Goal: Information Seeking & Learning: Learn about a topic

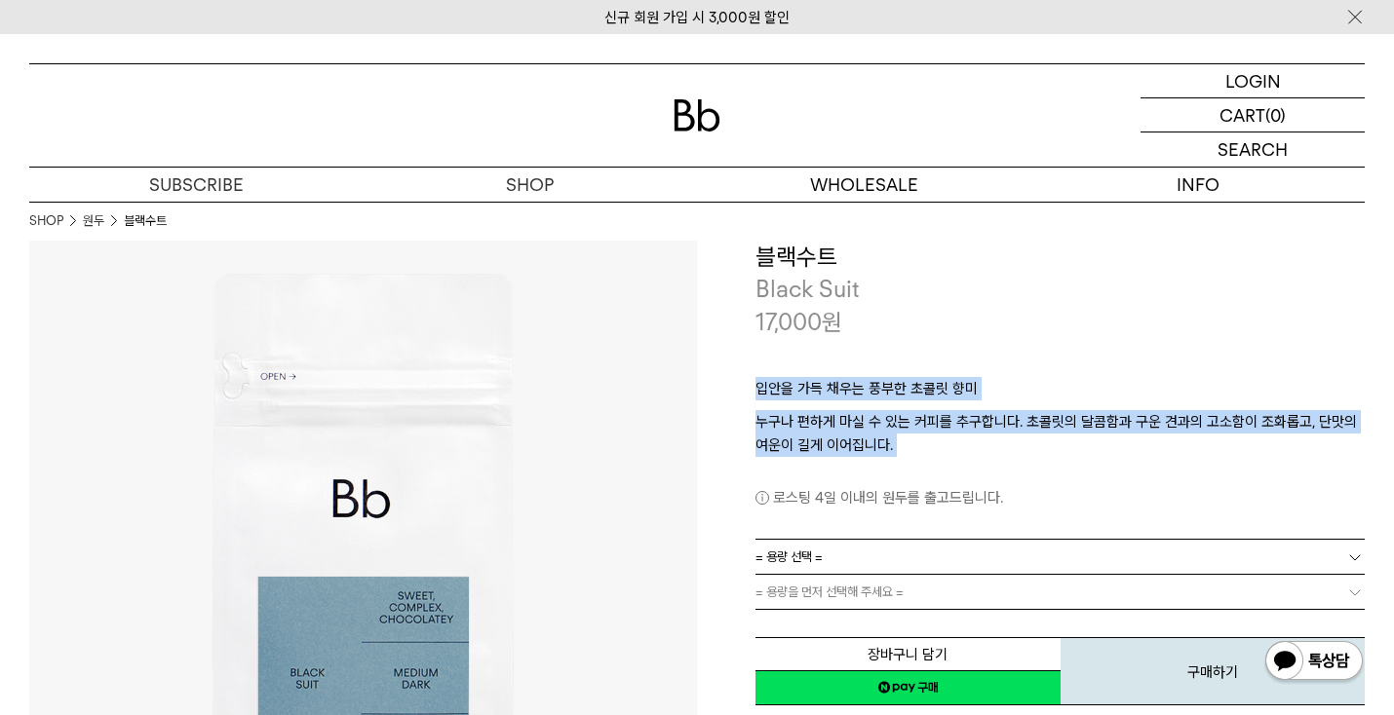
drag, startPoint x: 914, startPoint y: 456, endPoint x: 864, endPoint y: 369, distance: 100.5
click at [864, 369] on div "입안을 가득 채우는 풍부한 초콜릿 향미 누구나 편하게 마실 수 있는 커피를 추구합니다. 초콜릿의 달콤함과 구운 견과의 고소함이 조화롭고, 단맛…" at bounding box center [1059, 438] width 609 height 201
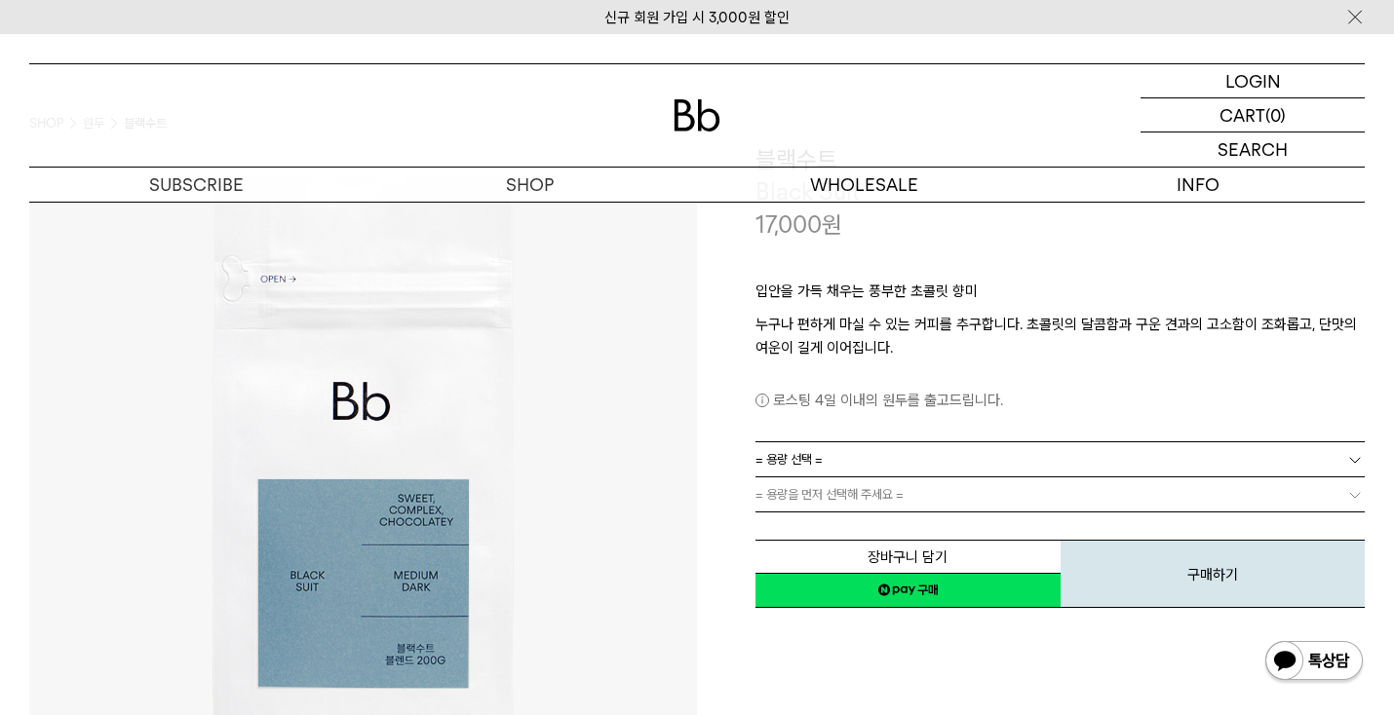
scroll to position [131, 0]
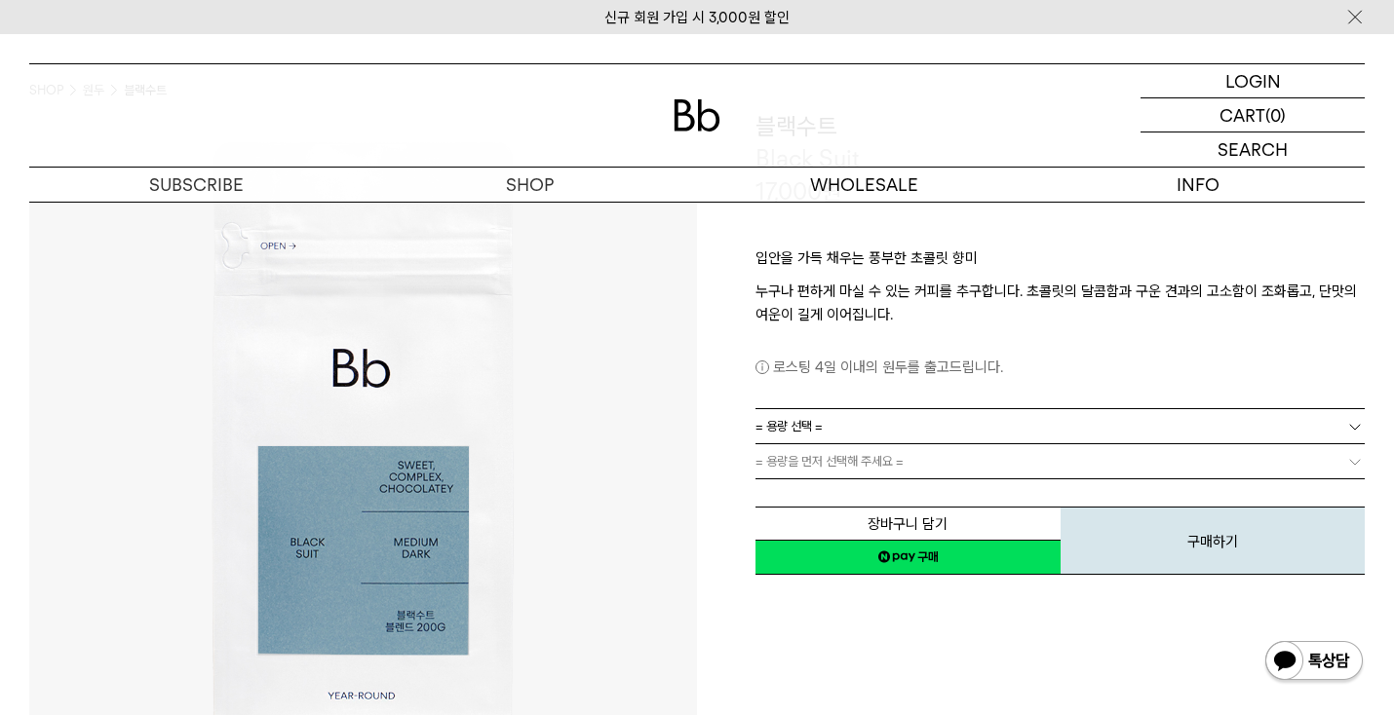
click at [873, 461] on span "= 용량을 먼저 선택해 주세요 =" at bounding box center [829, 462] width 148 height 34
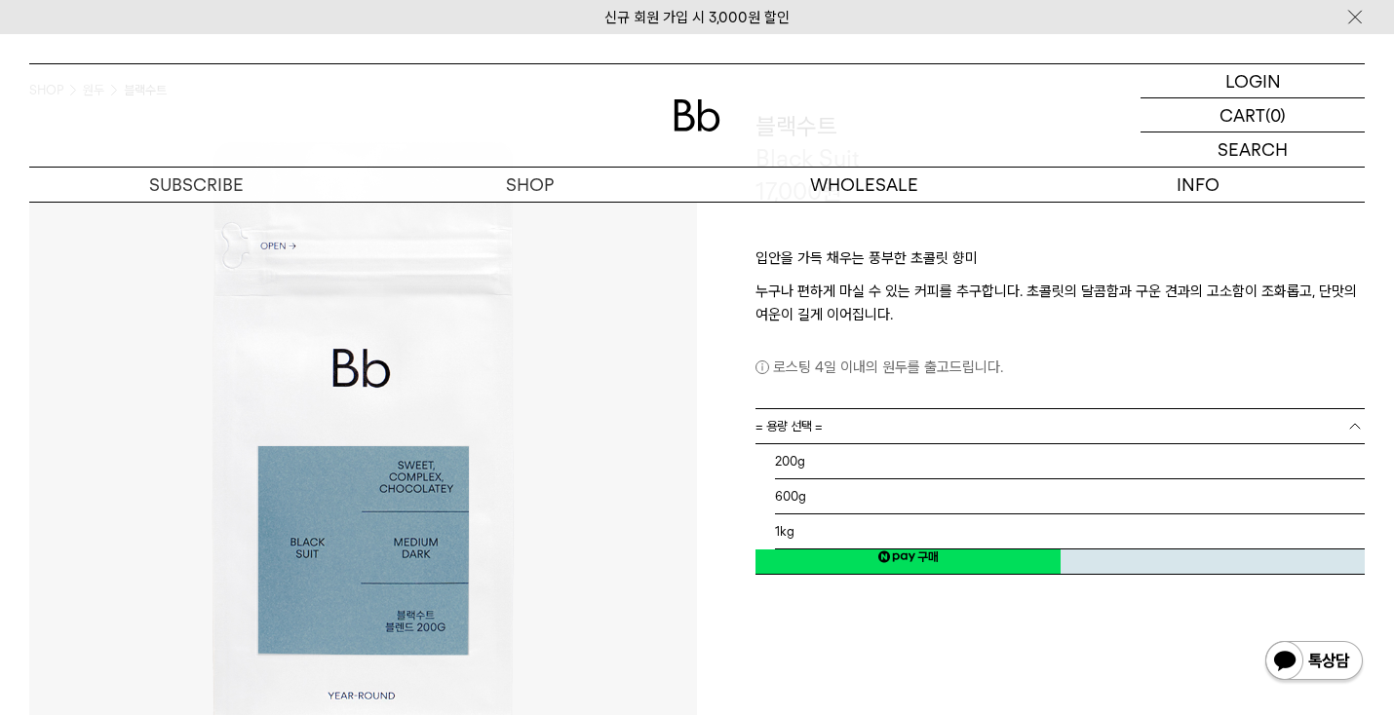
click at [933, 433] on link "= 용량 선택 =" at bounding box center [1059, 426] width 609 height 34
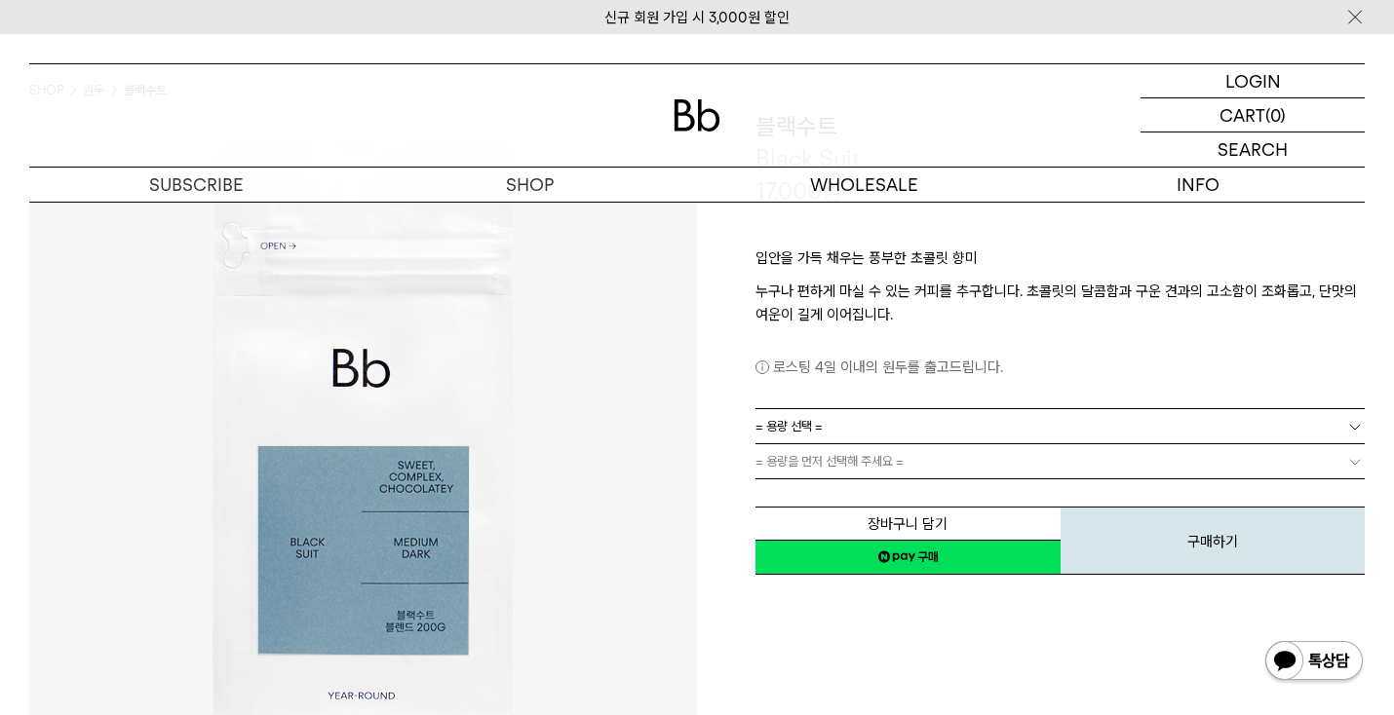
click at [942, 421] on link "= 용량 선택 =" at bounding box center [1059, 426] width 609 height 34
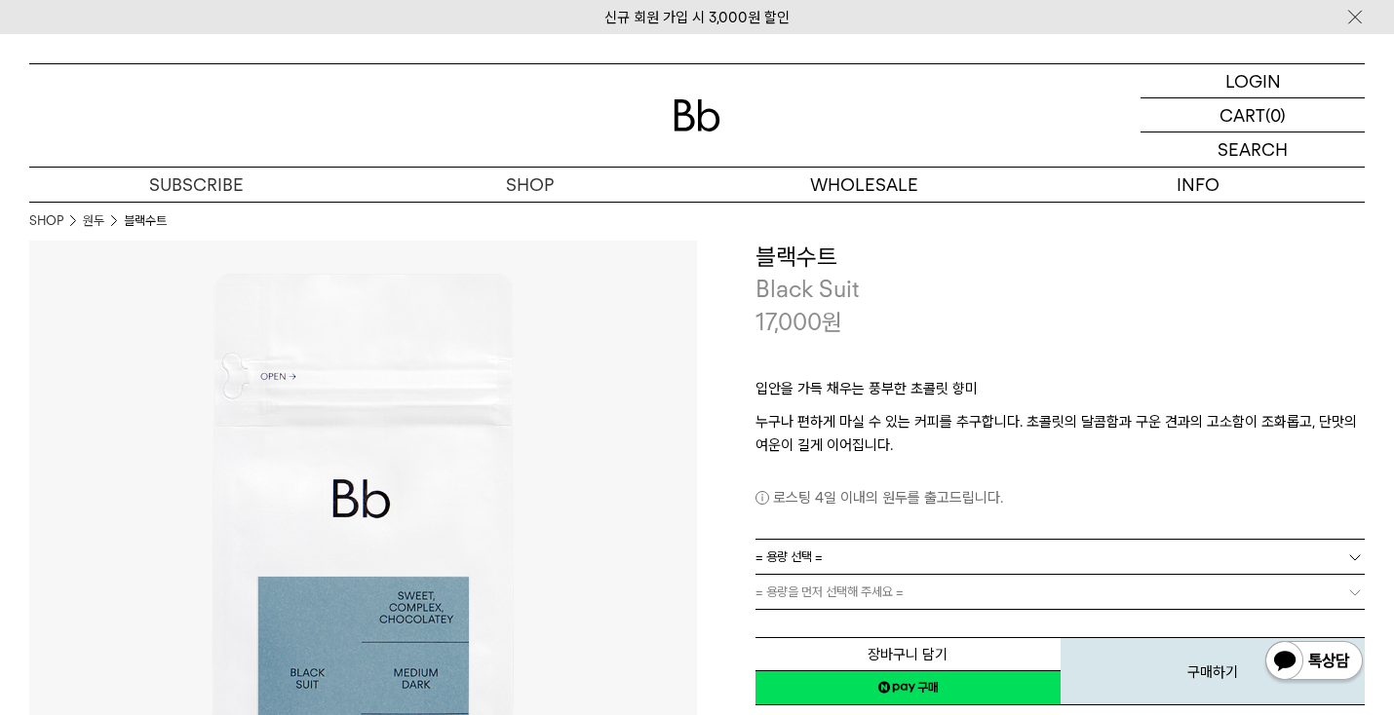
scroll to position [0, 0]
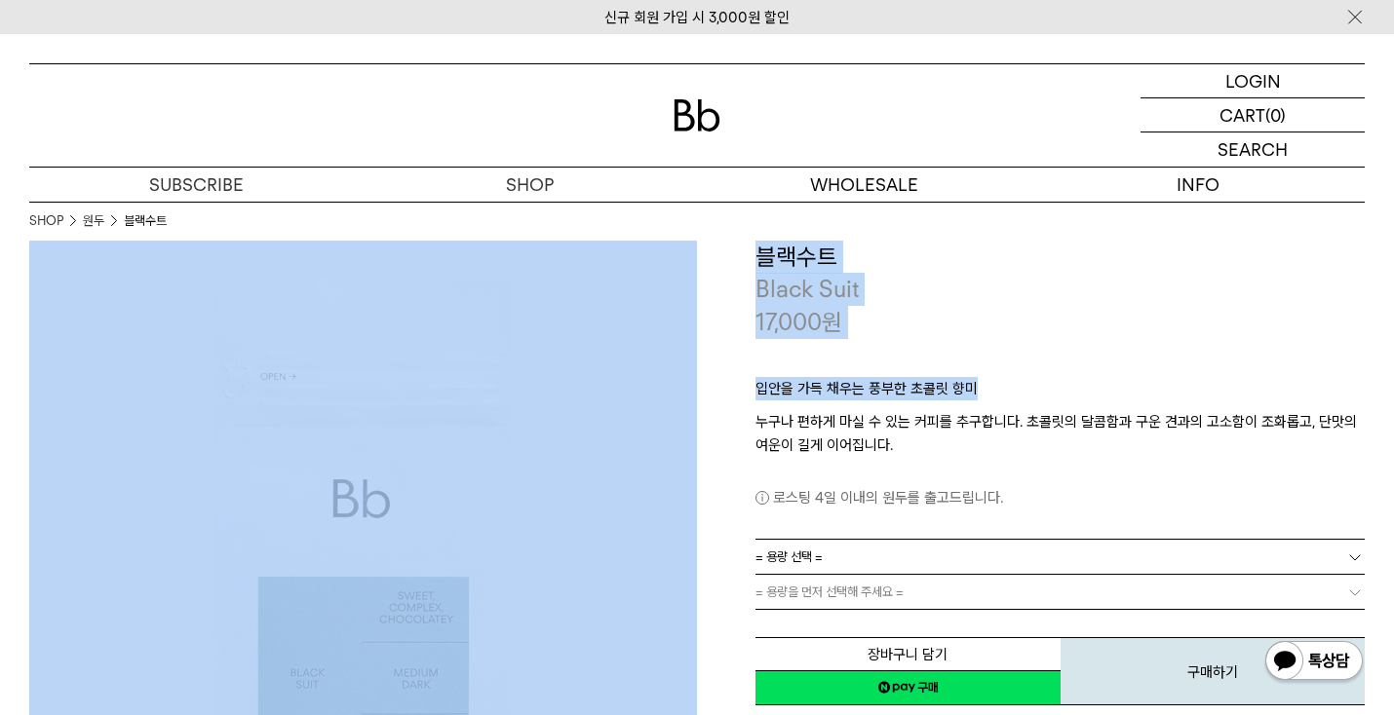
drag, startPoint x: 771, startPoint y: 235, endPoint x: 887, endPoint y: 404, distance: 204.7
click at [887, 404] on p "입안을 가득 채우는 풍부한 초콜릿 향미" at bounding box center [1059, 393] width 609 height 33
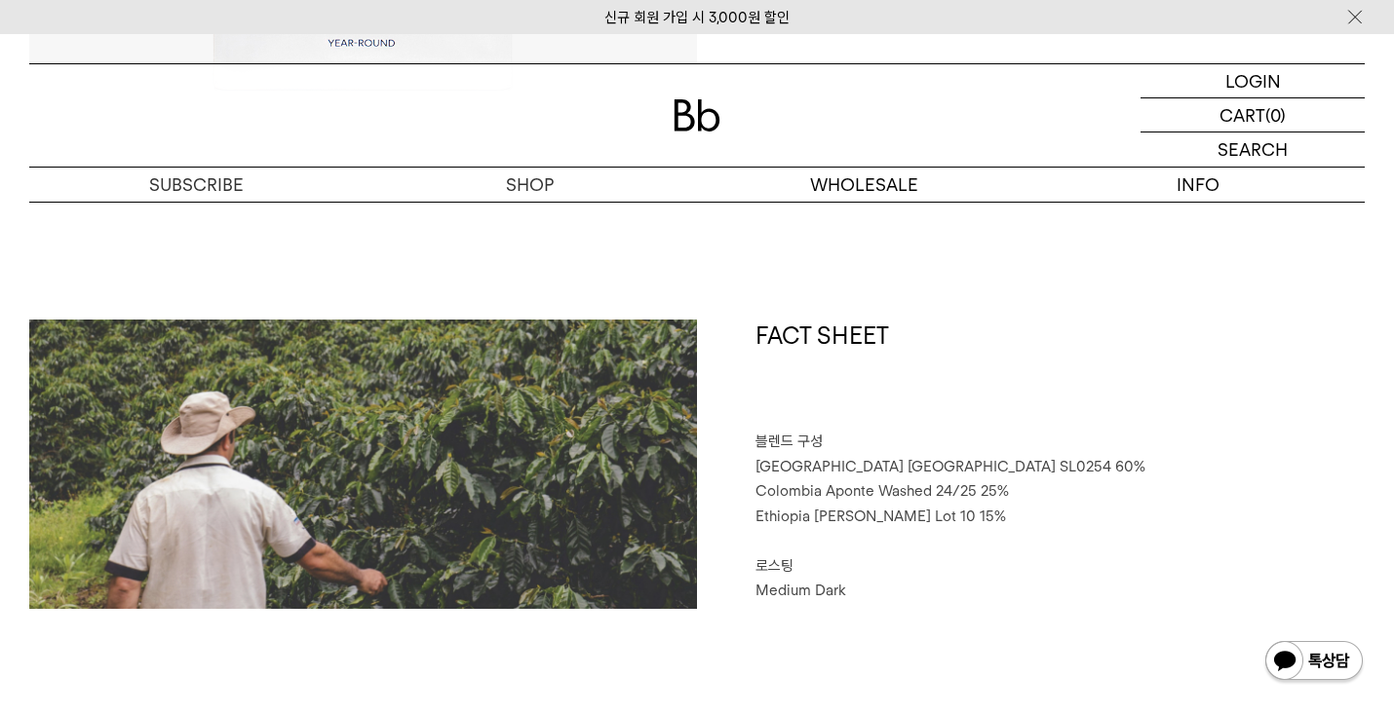
scroll to position [723, 0]
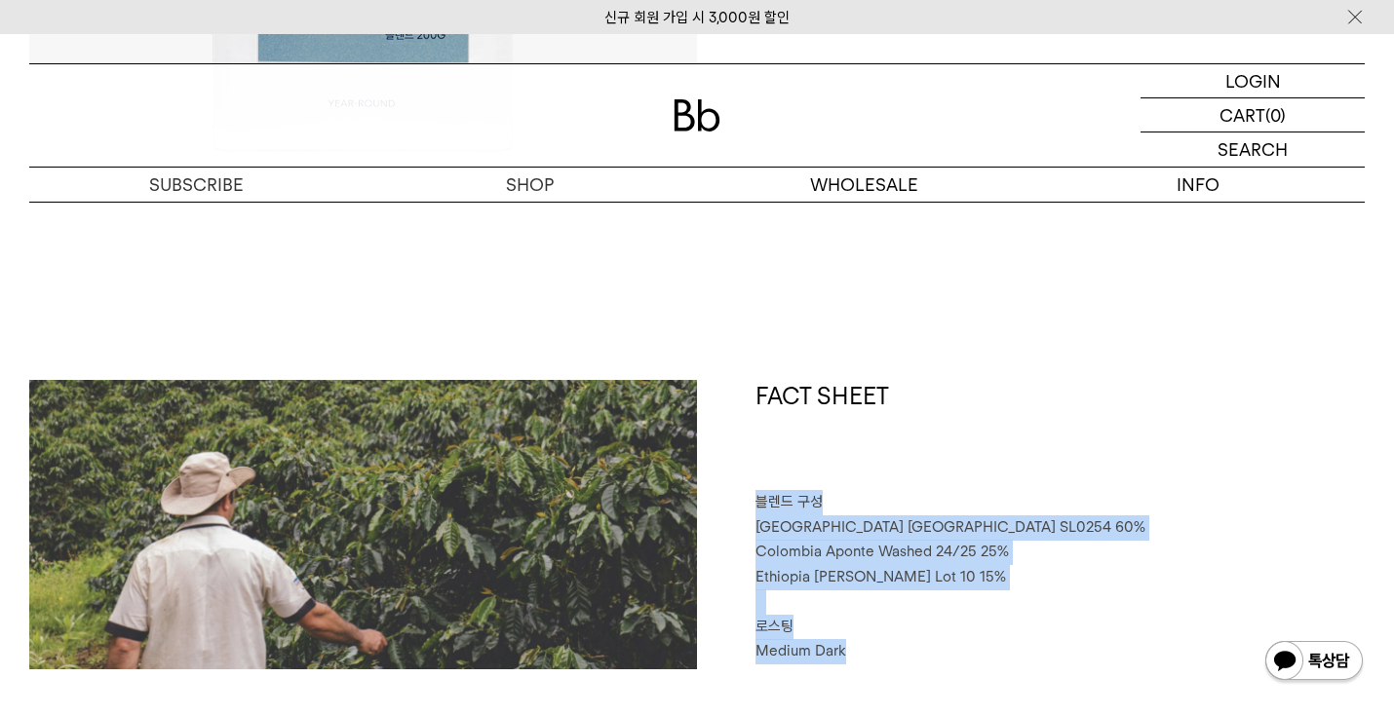
drag, startPoint x: 751, startPoint y: 499, endPoint x: 876, endPoint y: 657, distance: 201.9
click at [876, 657] on div "FACT SHEET 블렌드 구성 [GEOGRAPHIC_DATA] [GEOGRAPHIC_DATA] SL0254 60% [GEOGRAPHIC_DA…" at bounding box center [1031, 525] width 668 height 290
copy div "블렌드 구성 [GEOGRAPHIC_DATA] [GEOGRAPHIC_DATA] SL0254 60% [DEMOGRAPHIC_DATA] Aponte…"
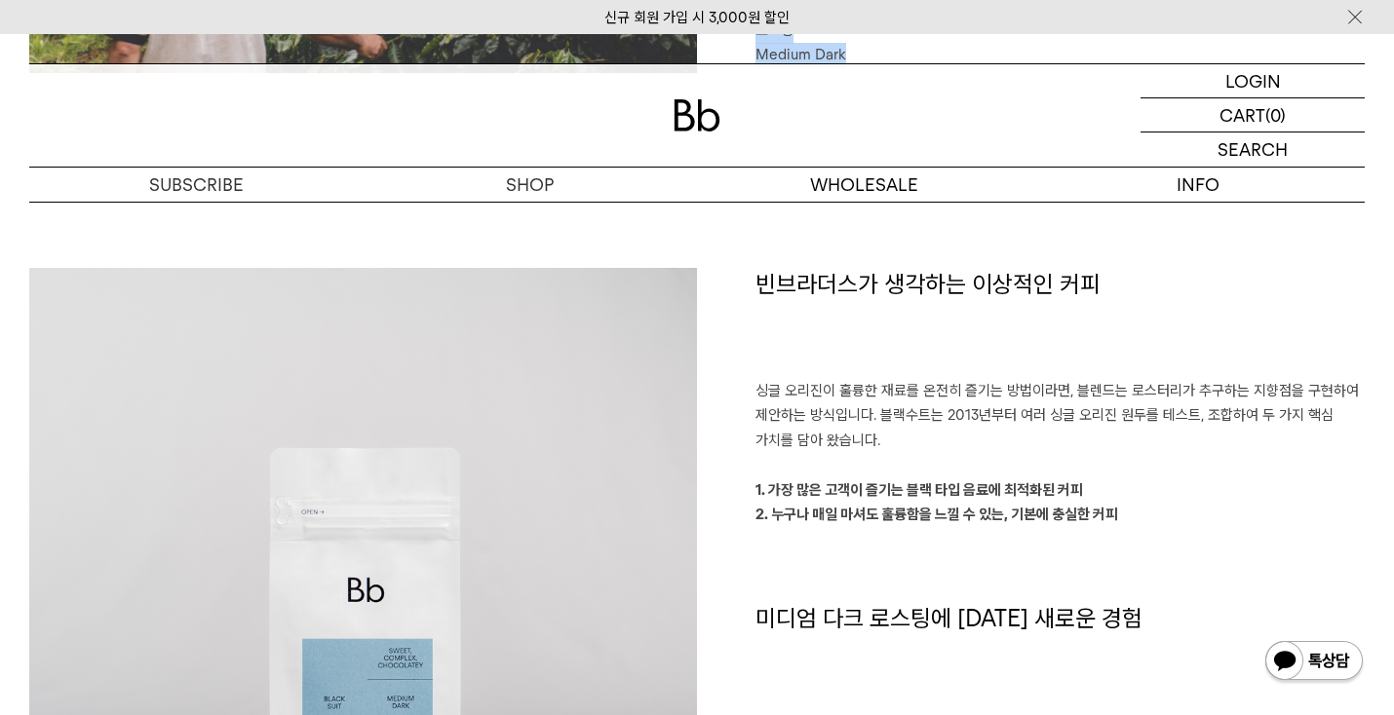
scroll to position [1322, 0]
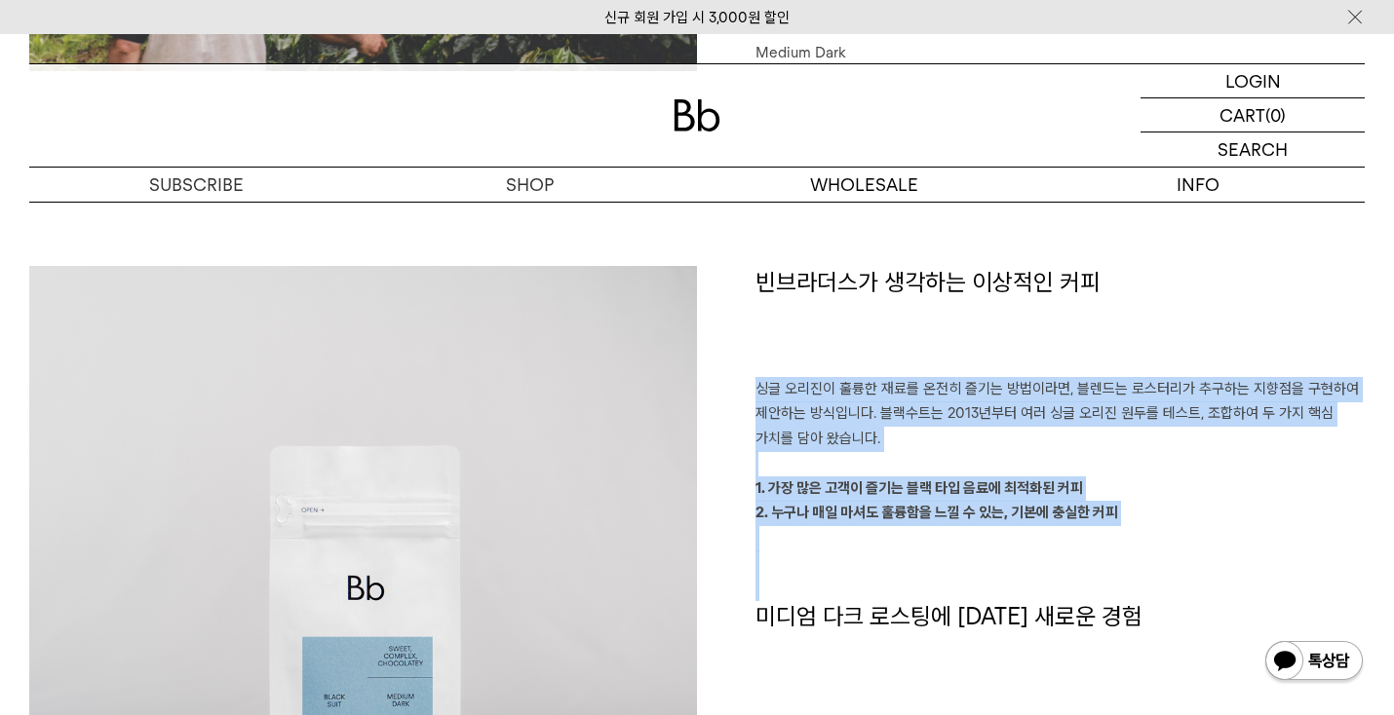
drag, startPoint x: 890, startPoint y: 374, endPoint x: 1016, endPoint y: 588, distance: 247.8
click at [1014, 582] on div "빈브라더스가 생각하는 이상적인 커피 싱글 오리진이 훌륭한 재료를 온전히 즐기는 방법이라면, 블렌드는 로스터리가 추구하는 지향점을 구현하여 제안…" at bounding box center [1031, 625] width 668 height 718
click at [1016, 588] on p at bounding box center [1059, 588] width 609 height 25
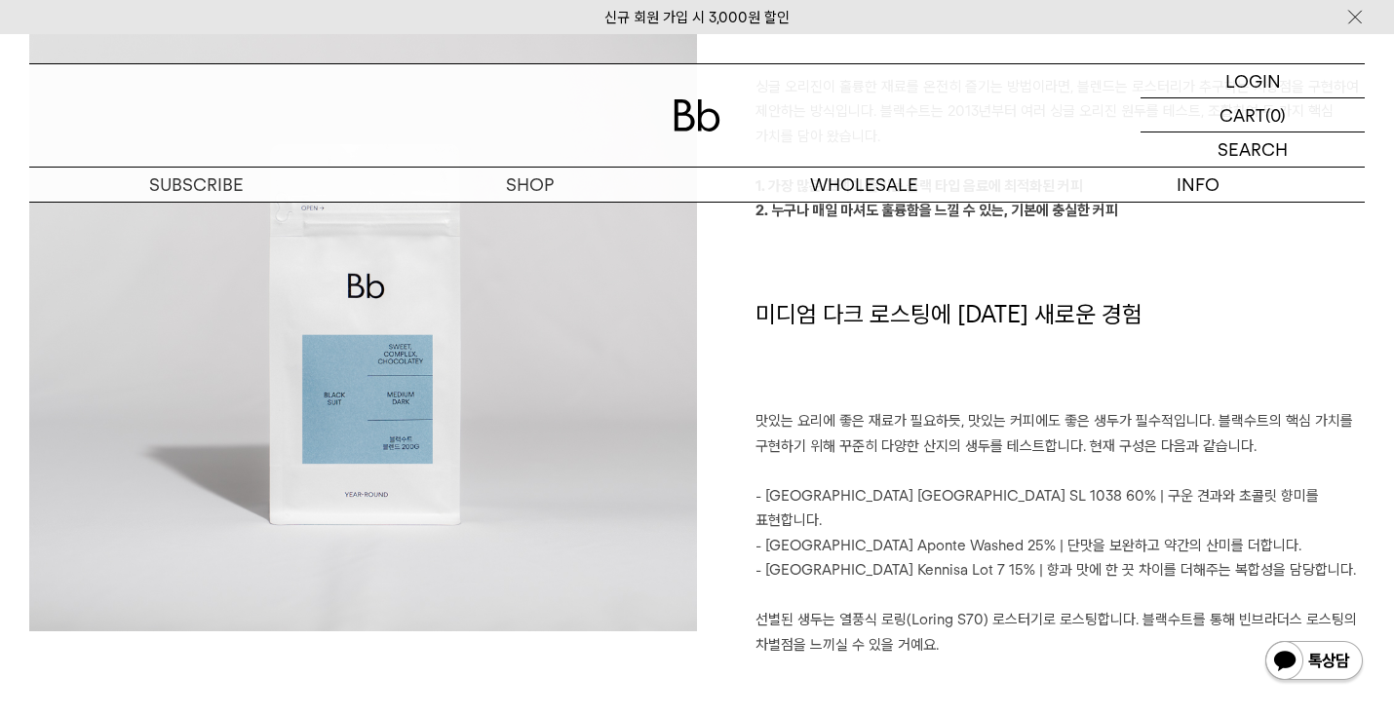
scroll to position [1652, 0]
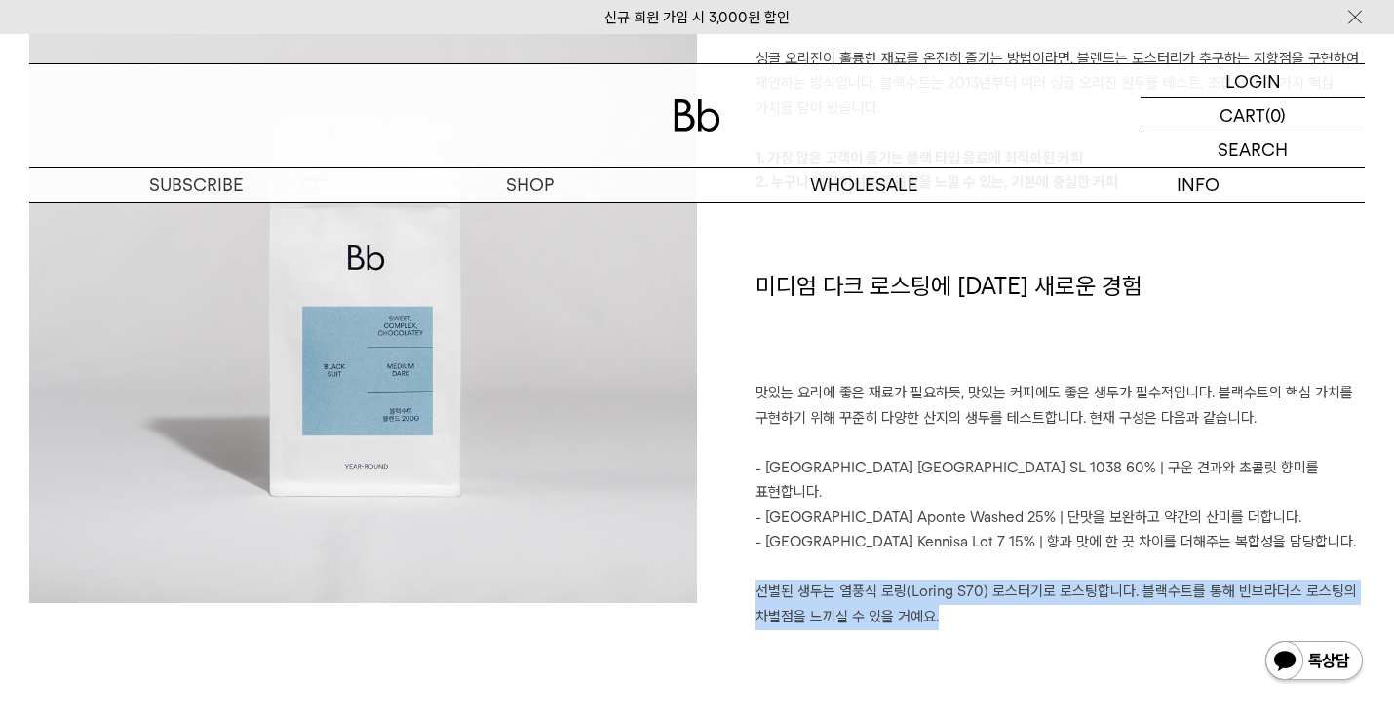
drag, startPoint x: 1029, startPoint y: 590, endPoint x: 751, endPoint y: 556, distance: 280.9
click at [751, 556] on div "빈브라더스가 생각하는 이상적인 커피 싱글 오리진이 훌륭한 재료를 온전히 즐기는 방법이라면, 블렌드는 로스터리가 추구하는 지향점을 구현하여 제안…" at bounding box center [1031, 295] width 668 height 718
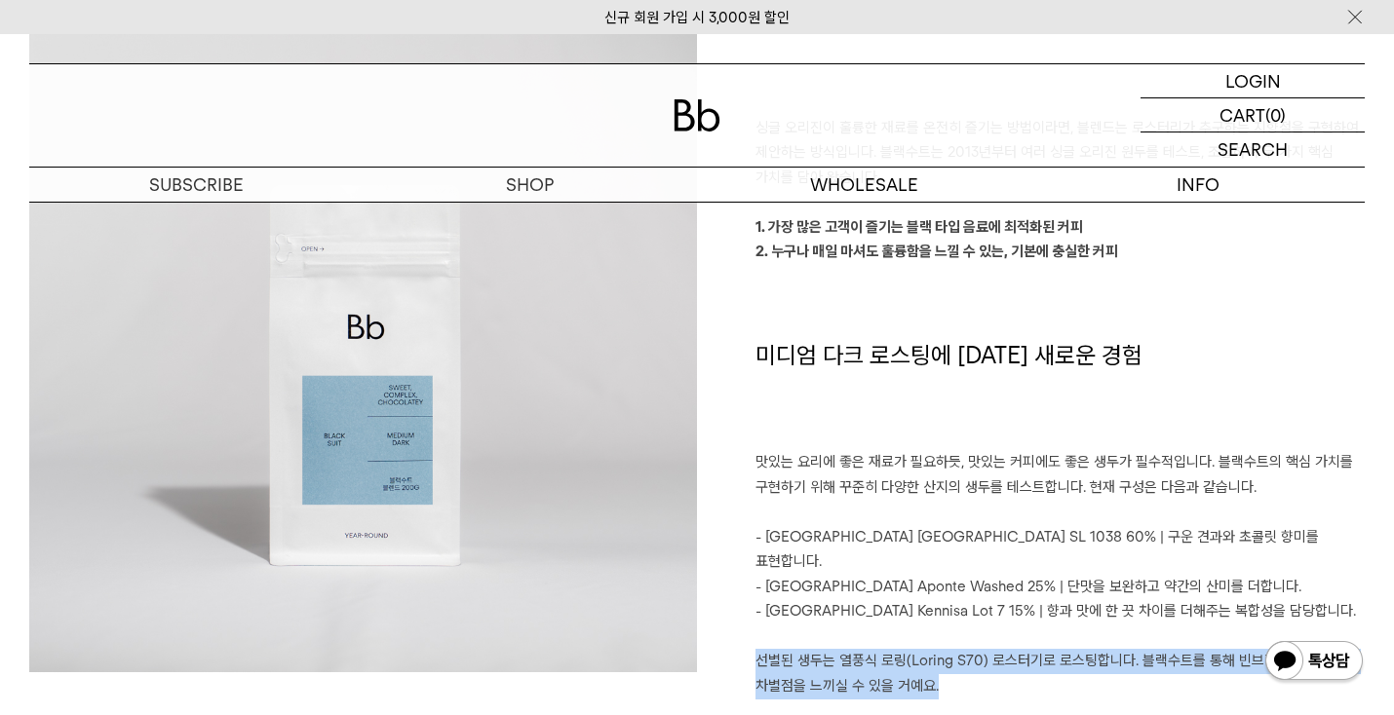
scroll to position [1589, 0]
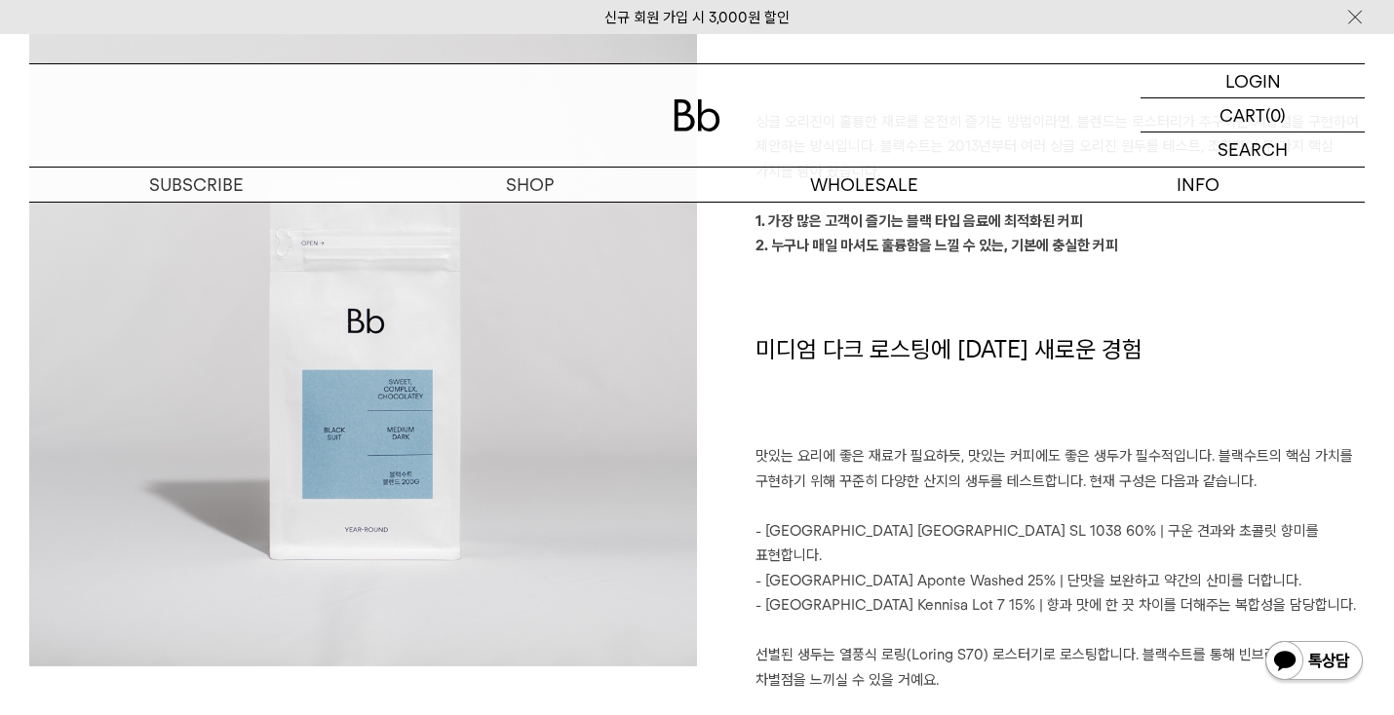
click at [819, 594] on p "- [GEOGRAPHIC_DATA] Kennisa Lot 7 15% | 향과 맛에 한 끗 차이를 더해주는 복합성을 담당합니다." at bounding box center [1059, 606] width 609 height 25
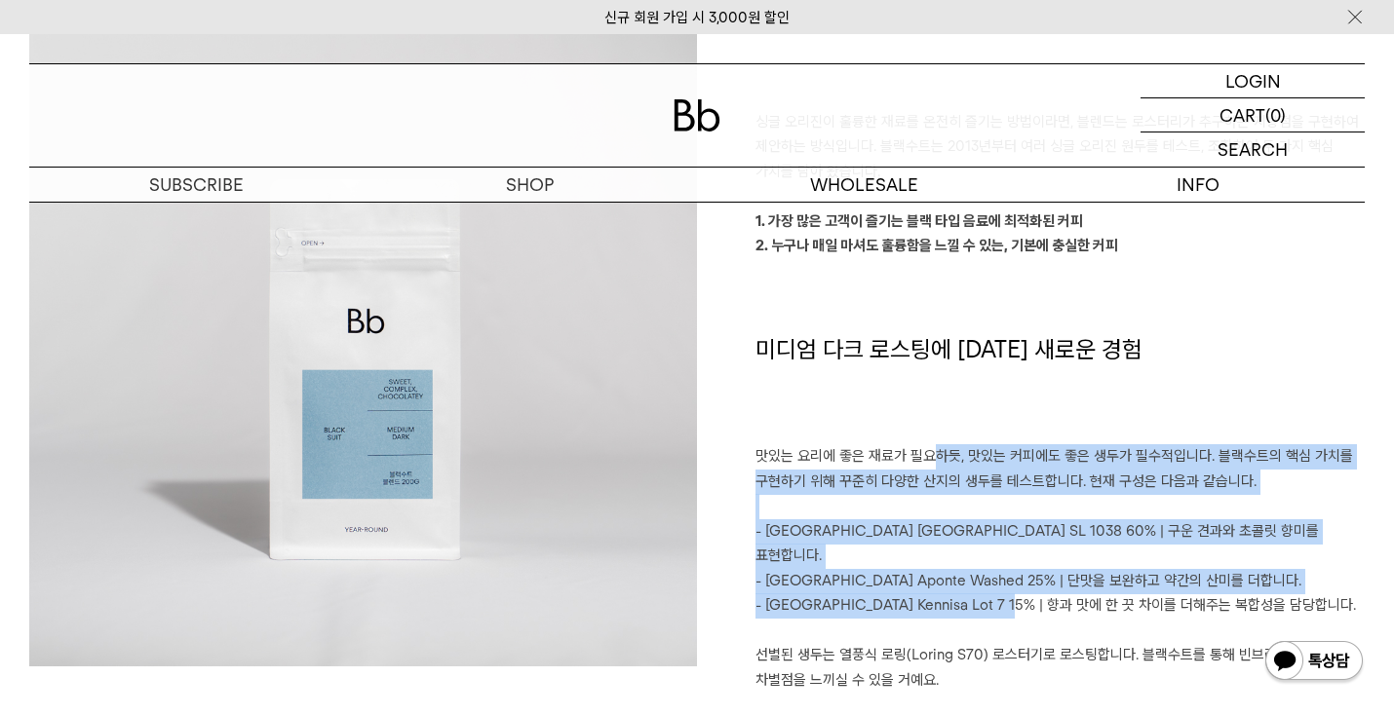
drag, startPoint x: 933, startPoint y: 440, endPoint x: 997, endPoint y: 593, distance: 166.0
click at [997, 593] on div "빈브라더스가 생각하는 이상적인 커피 싱글 오리진이 훌륭한 재료를 온전히 즐기는 방법이라면, 블렌드는 로스터리가 추구하는 지향점을 구현하여 제안…" at bounding box center [1031, 358] width 668 height 718
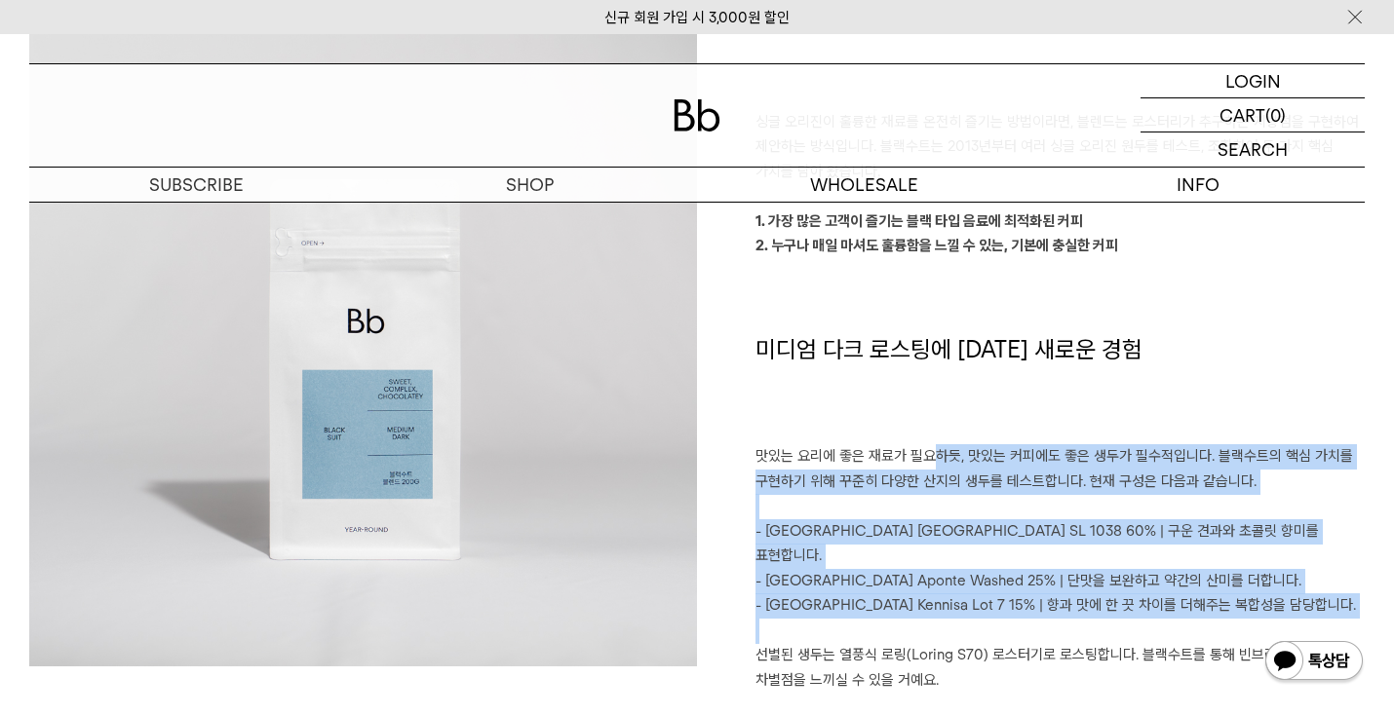
click at [997, 619] on p at bounding box center [1059, 631] width 609 height 25
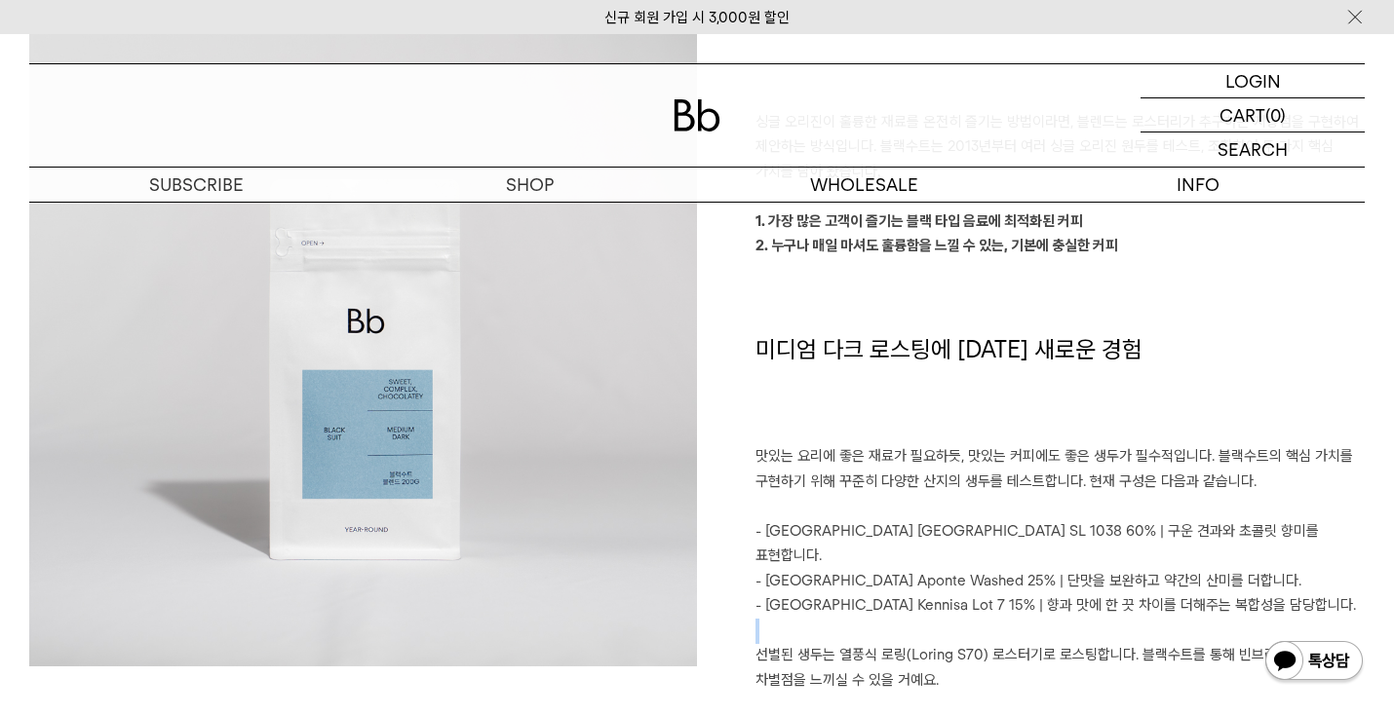
click at [997, 619] on p at bounding box center [1059, 631] width 609 height 25
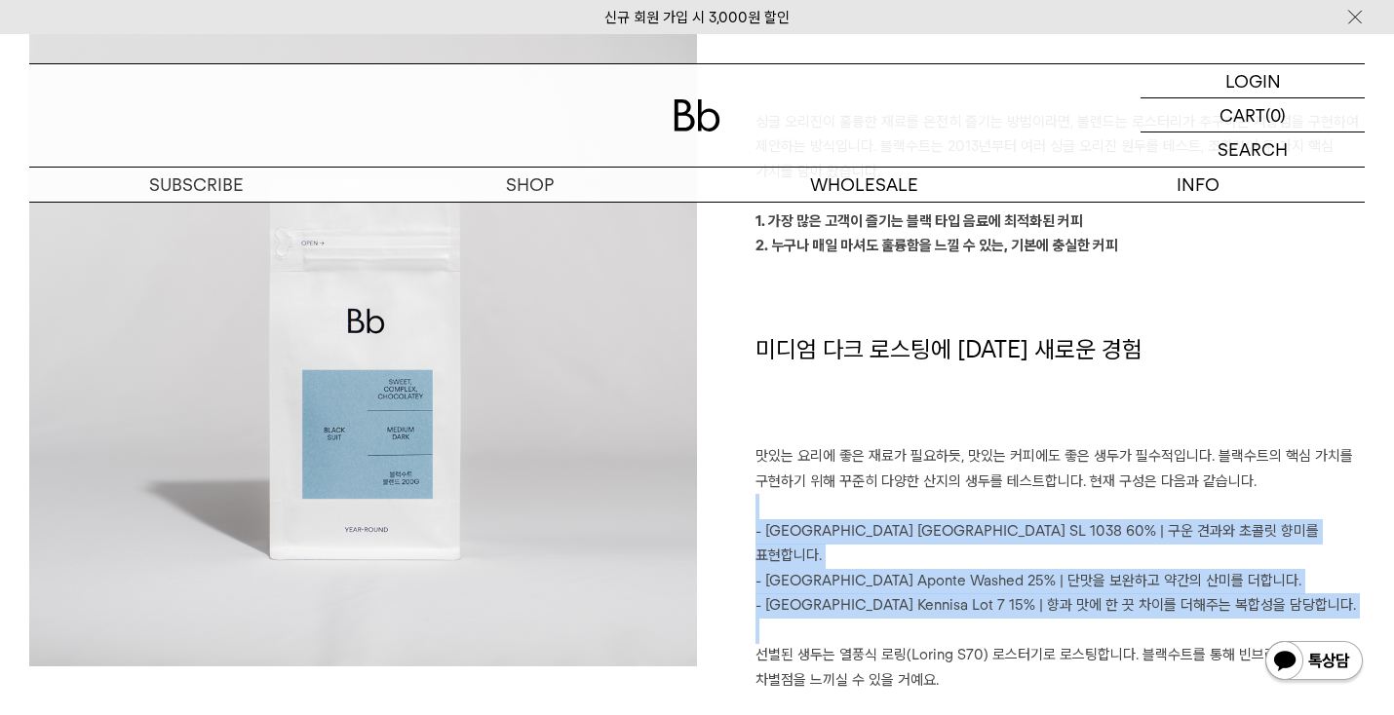
drag, startPoint x: 1030, startPoint y: 591, endPoint x: 1023, endPoint y: 486, distance: 104.6
click at [1023, 486] on div "빈브라더스가 생각하는 이상적인 커피 싱글 오리진이 훌륭한 재료를 온전히 즐기는 방법이라면, 블렌드는 로스터리가 추구하는 지향점을 구현하여 제안…" at bounding box center [1031, 358] width 668 height 718
click at [1023, 486] on p "맛있는 요리에 좋은 재료가 필요하듯, 맛있는 커피에도 좋은 생두가 필수적입니다. 블랙수트의 핵심 가치를 구현하기 위해 꾸준히 다양한 산지의 생…" at bounding box center [1059, 470] width 609 height 50
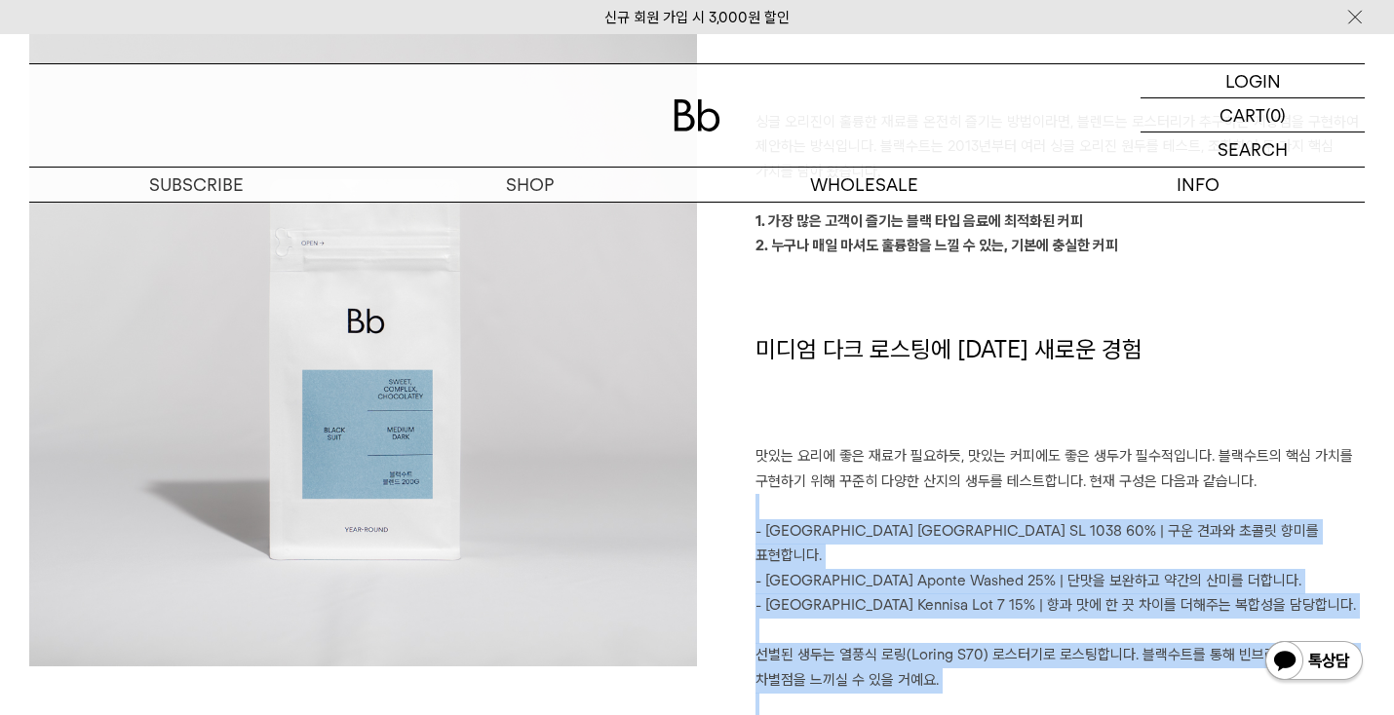
drag, startPoint x: 1023, startPoint y: 486, endPoint x: 1080, endPoint y: 691, distance: 212.6
click at [1080, 690] on div "빈브라더스가 생각하는 이상적인 커피 싱글 오리진이 훌륭한 재료를 온전히 즐기는 방법이라면, 블렌드는 로스터리가 추구하는 지향점을 구현하여 제안…" at bounding box center [696, 455] width 1335 height 913
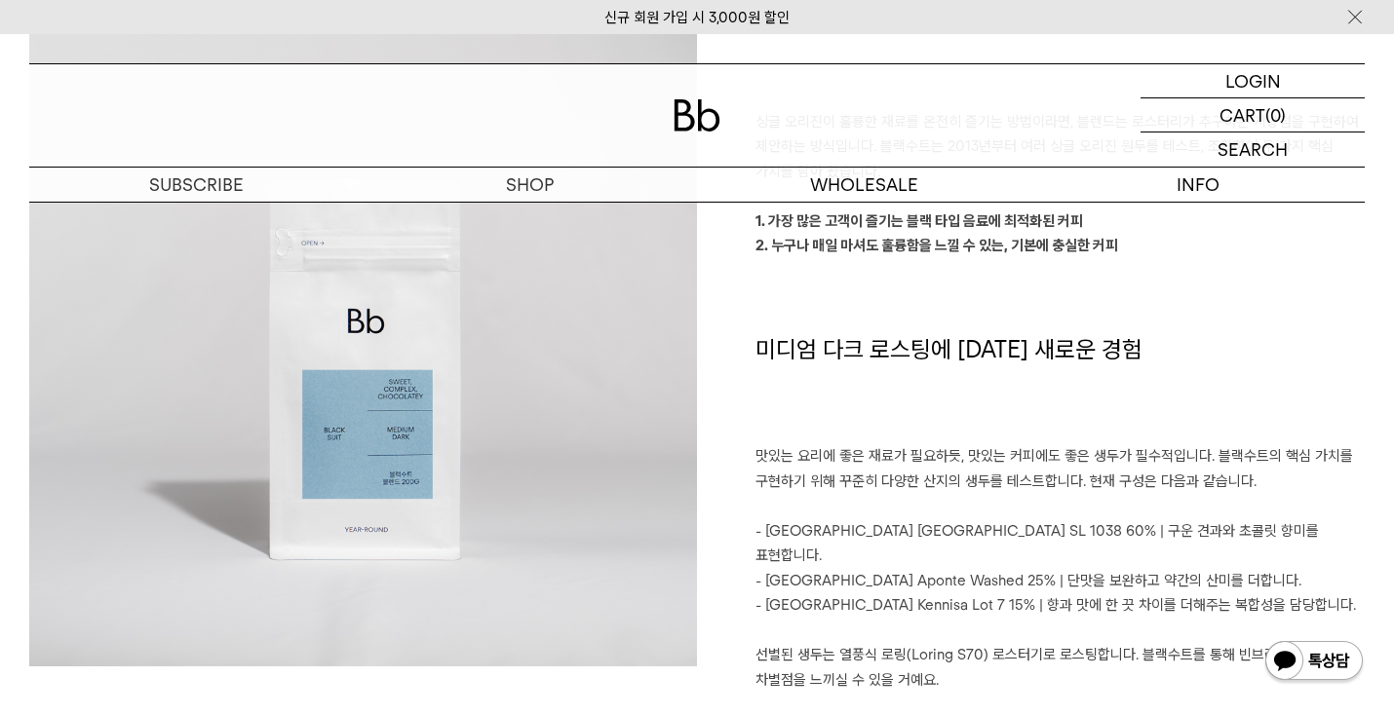
click at [1081, 693] on p at bounding box center [1059, 705] width 609 height 25
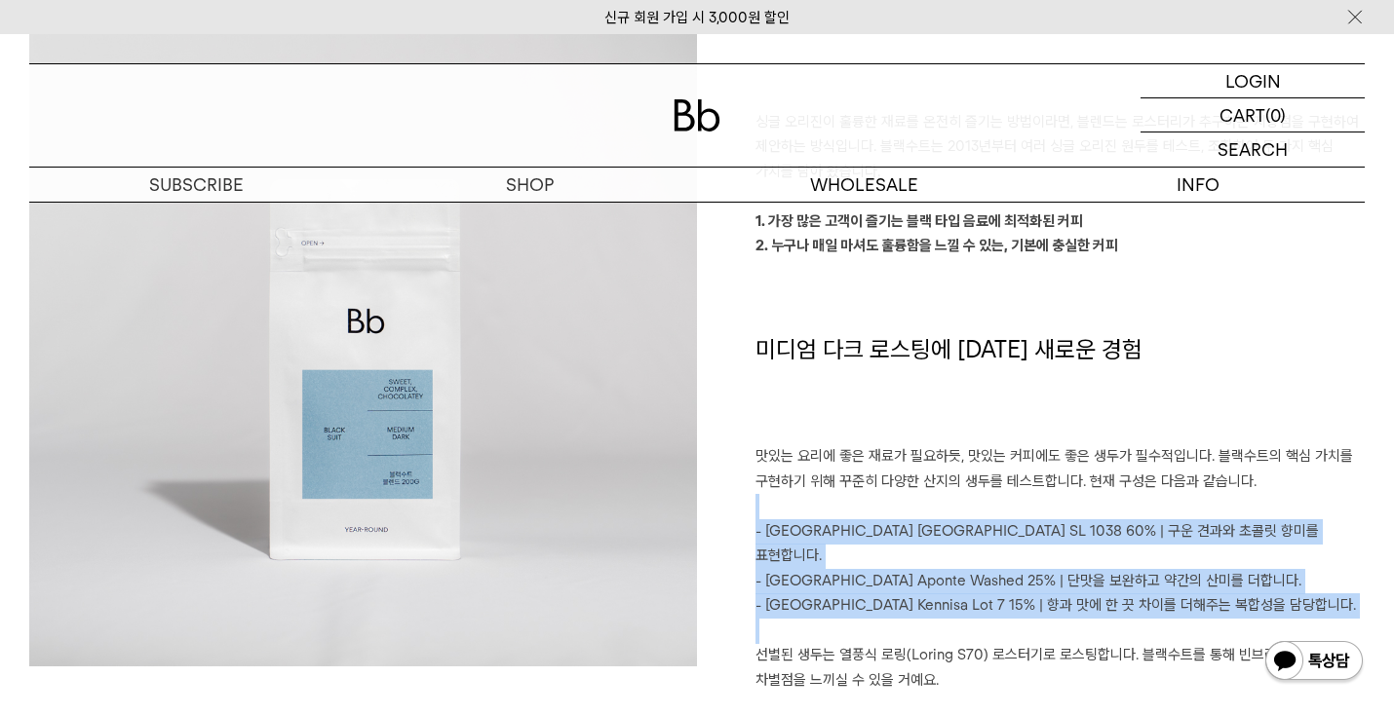
drag, startPoint x: 1096, startPoint y: 590, endPoint x: 1051, endPoint y: 500, distance: 100.3
click at [1051, 499] on div "빈브라더스가 생각하는 이상적인 커피 싱글 오리진이 훌륭한 재료를 온전히 즐기는 방법이라면, 블렌드는 로스터리가 추구하는 지향점을 구현하여 제안…" at bounding box center [1031, 358] width 668 height 718
click at [1051, 500] on p at bounding box center [1059, 506] width 609 height 25
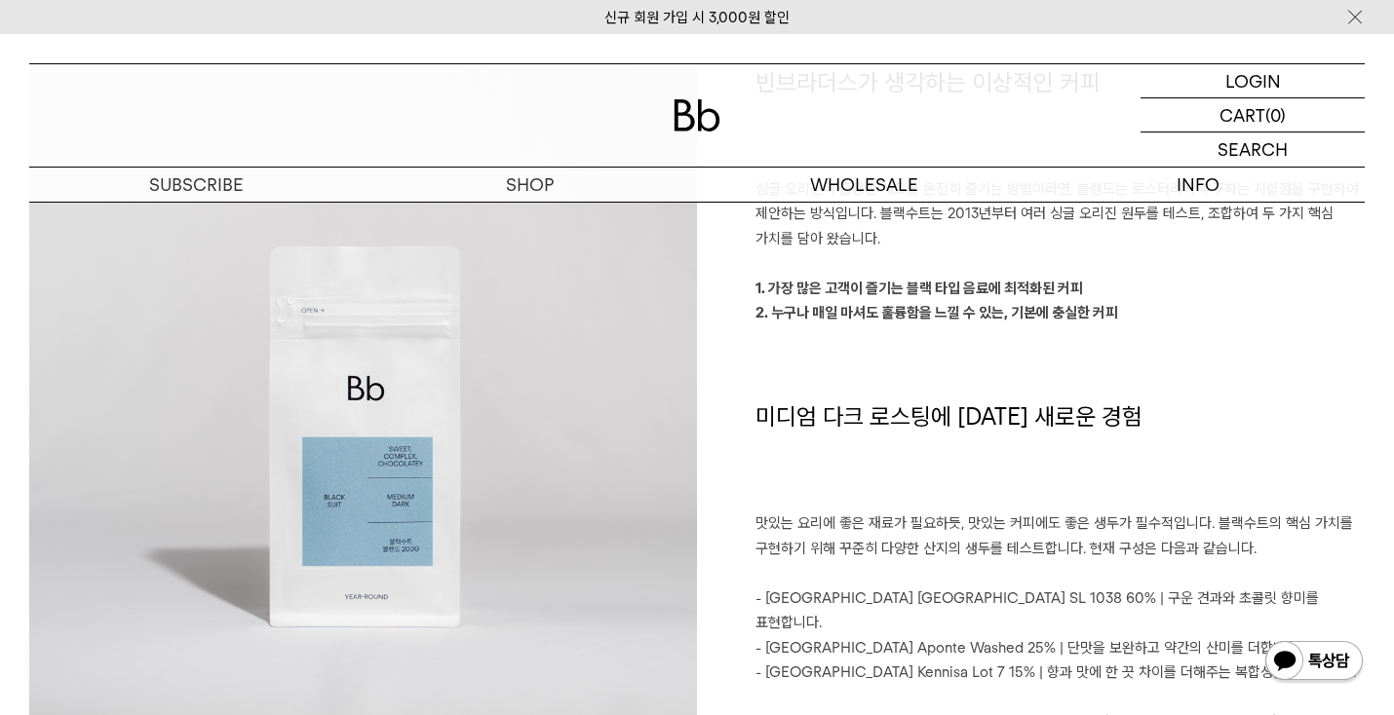
scroll to position [1462, 0]
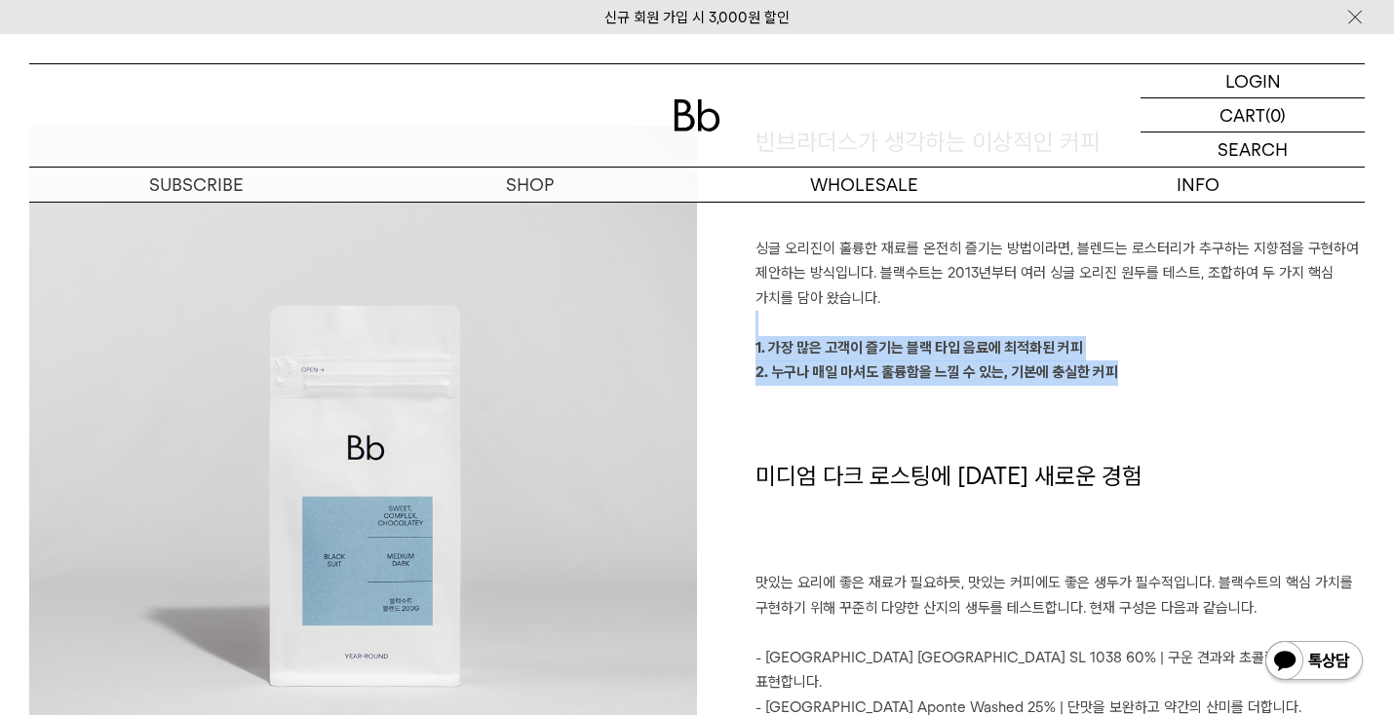
drag, startPoint x: 1151, startPoint y: 376, endPoint x: 711, endPoint y: 329, distance: 443.1
click at [711, 329] on div "빈브라더스가 생각하는 이상적인 커피 싱글 오리진이 훌륭한 재료를 온전히 즐기는 방법이라면, 블렌드는 로스터리가 추구하는 지향점을 구현하여 제안…" at bounding box center [1031, 485] width 668 height 718
copy div "1. 가장 많은 고객이 즐기는 블랙 타입 음료에 최적화된 커피 2. 누구나 매일 마셔도 훌륭함을 느낄 수 있는, 기본에 충실한 커피"
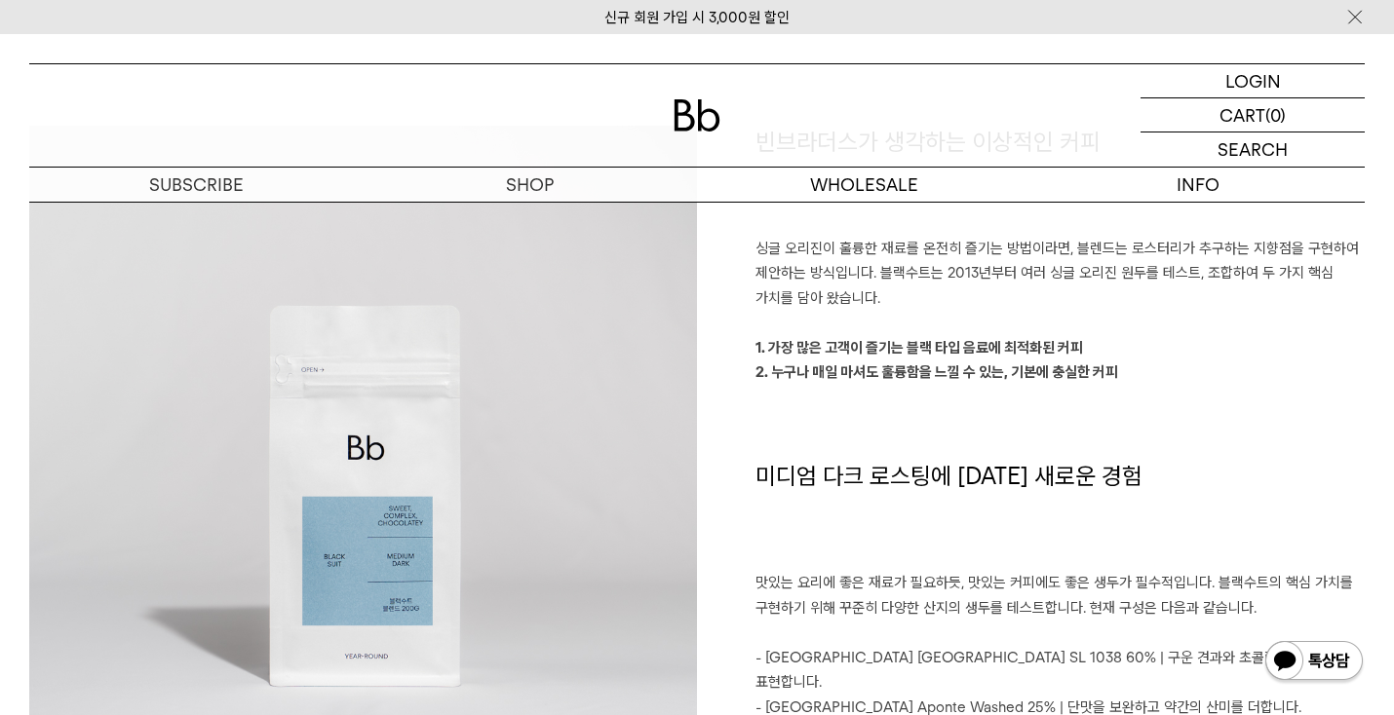
click at [798, 387] on p at bounding box center [1059, 398] width 609 height 25
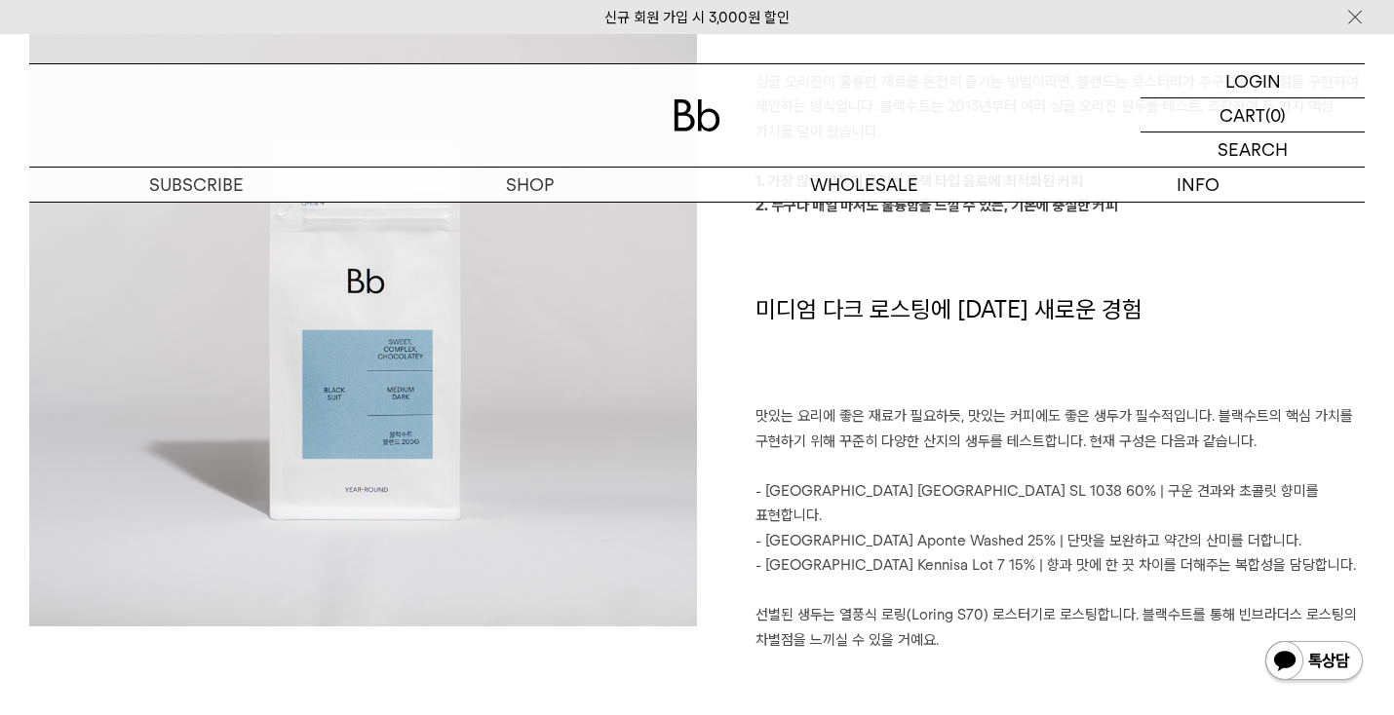
scroll to position [1636, 0]
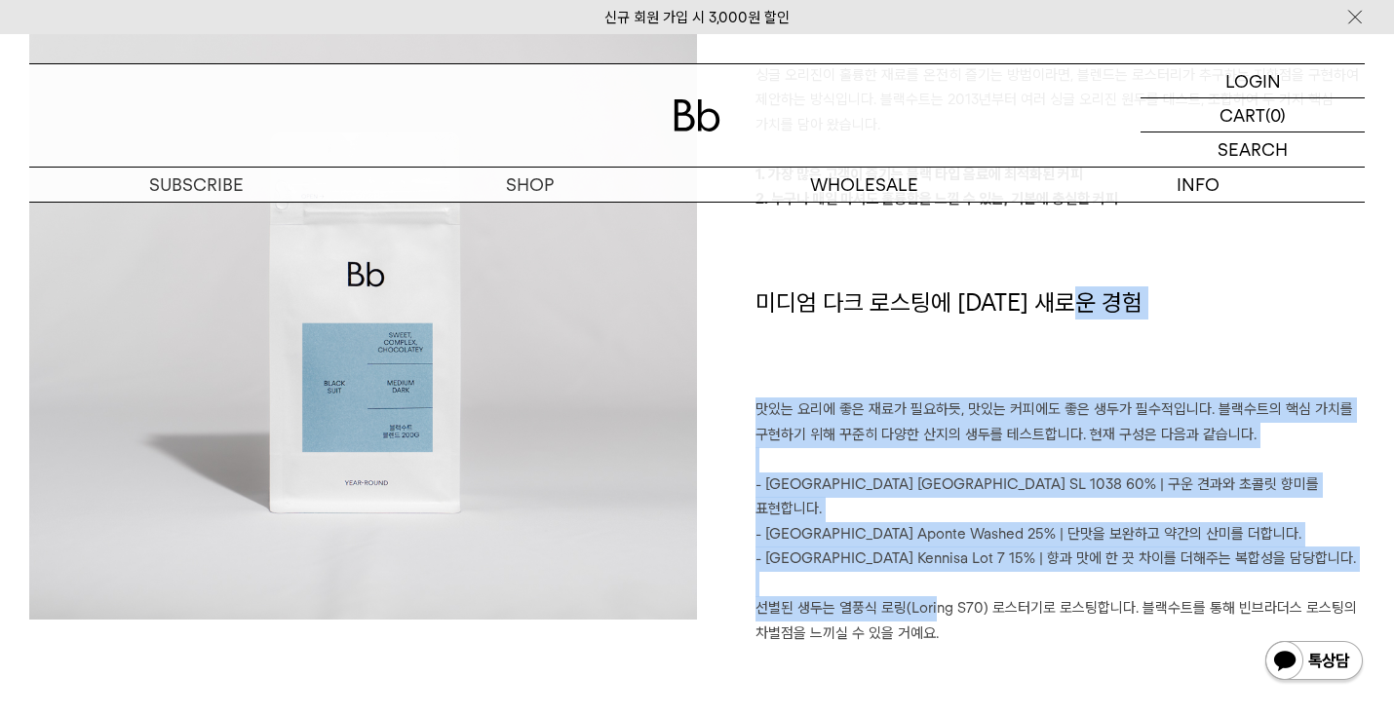
drag, startPoint x: 834, startPoint y: 378, endPoint x: 942, endPoint y: 588, distance: 235.4
click at [942, 588] on div "빈브라더스가 생각하는 이상적인 커피 싱글 오리진이 훌륭한 재료를 온전히 즐기는 방법이라면, 블렌드는 로스터리가 추구하는 지향점을 구현하여 제안…" at bounding box center [1031, 311] width 668 height 718
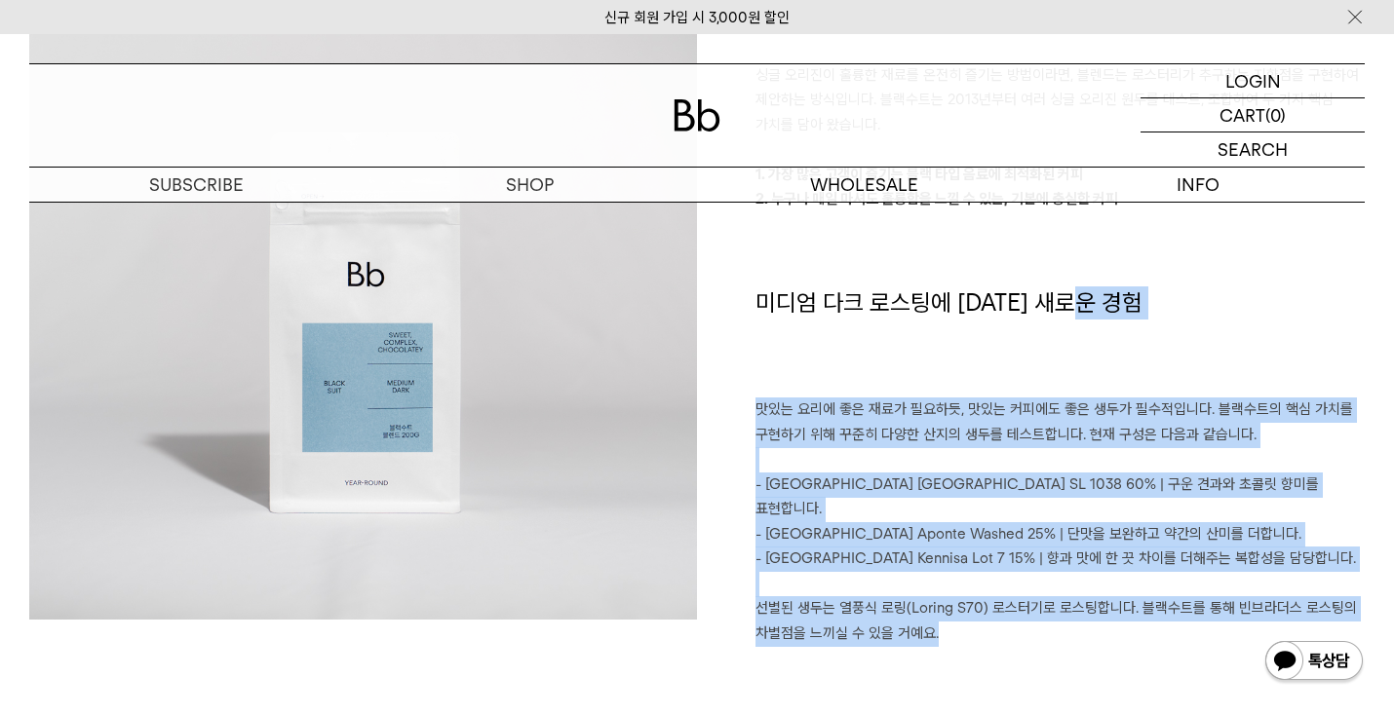
click at [943, 597] on p "선별된 생두는 열풍식 로링(Loring S70) 로스터기로 로스팅합니다. 블랙수트를 통해 빈브라더스 로스팅의 차별점을 느끼실 수 있을 거예요." at bounding box center [1059, 622] width 609 height 50
drag, startPoint x: 911, startPoint y: 364, endPoint x: 1005, endPoint y: 643, distance: 295.0
click at [1005, 643] on div "빈브라더스가 생각하는 이상적인 커피 싱글 오리진이 훌륭한 재료를 온전히 즐기는 방법이라면, 블렌드는 로스터리가 추구하는 지향점을 구현하여 제안…" at bounding box center [696, 408] width 1335 height 913
click at [1007, 647] on div "빈브라더스가 생각하는 이상적인 커피 싱글 오리진이 훌륭한 재료를 온전히 즐기는 방법이라면, 블렌드는 로스터리가 추구하는 지향점을 구현하여 제안…" at bounding box center [696, 408] width 1335 height 913
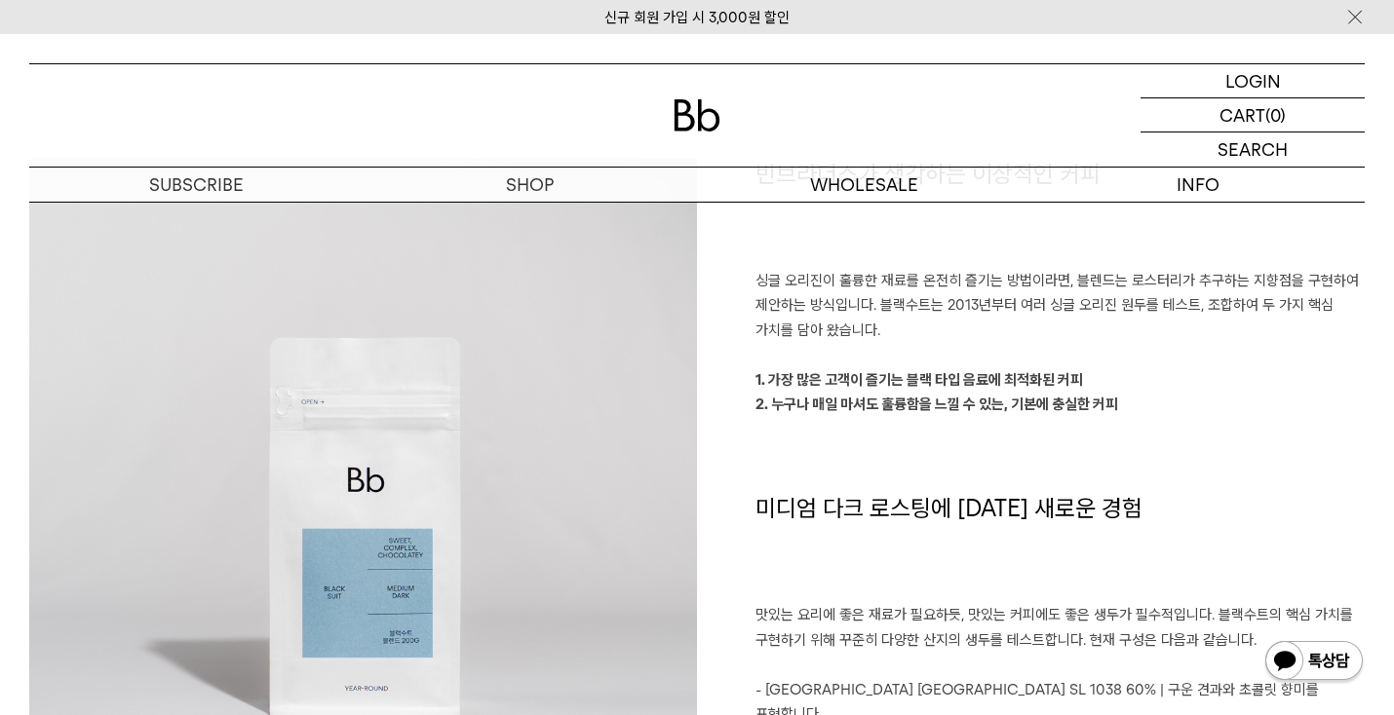
scroll to position [1385, 0]
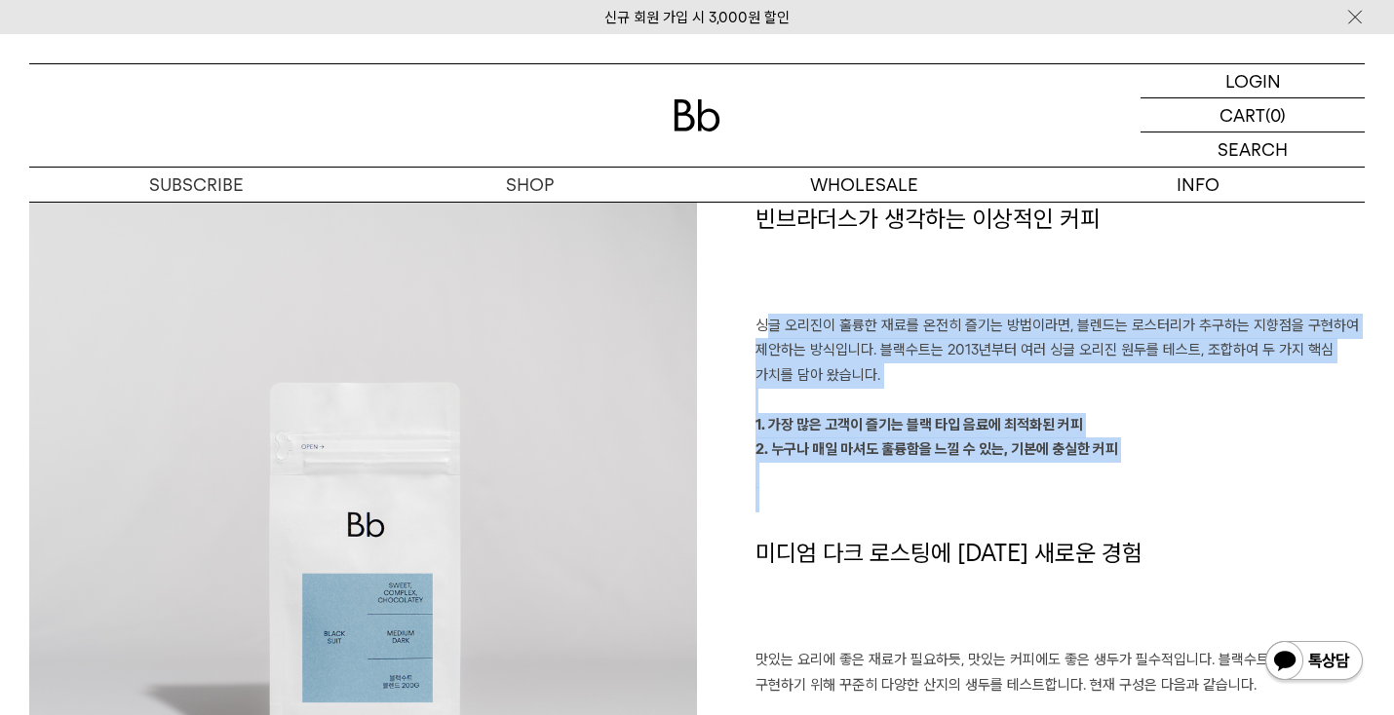
drag, startPoint x: 765, startPoint y: 317, endPoint x: 882, endPoint y: 529, distance: 242.6
click at [882, 529] on div "빈브라더스가 생각하는 이상적인 커피 싱글 오리진이 훌륭한 재료를 온전히 즐기는 방법이라면, 블렌드는 로스터리가 추구하는 지향점을 구현하여 제안…" at bounding box center [1031, 562] width 668 height 718
click at [882, 529] on p at bounding box center [1059, 525] width 609 height 25
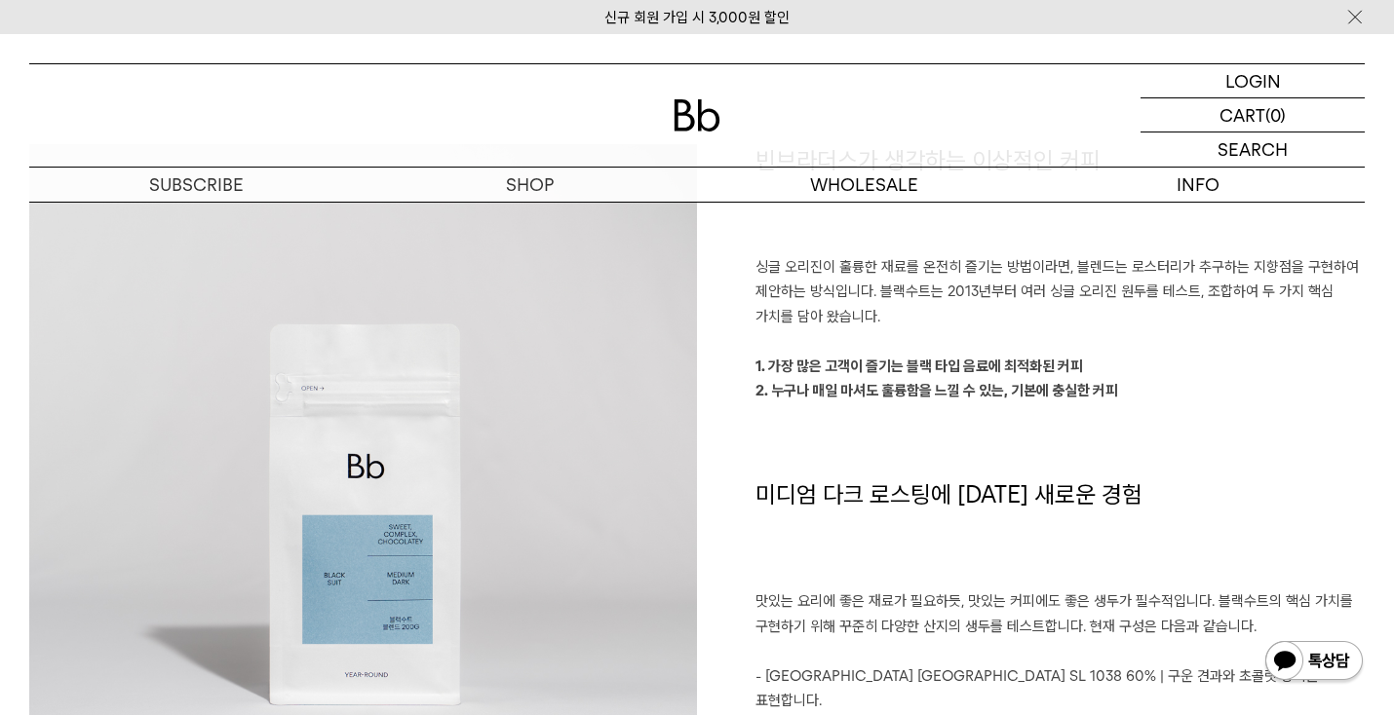
scroll to position [1602, 0]
